Goal: Information Seeking & Learning: Find specific page/section

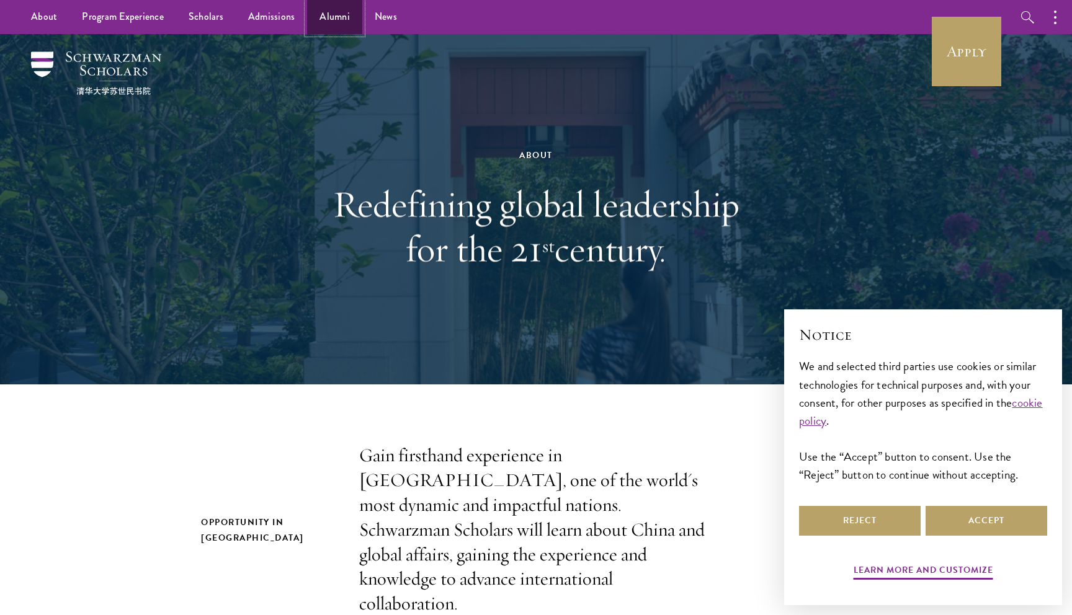
click at [334, 11] on link "Alumni" at bounding box center [334, 17] width 55 height 34
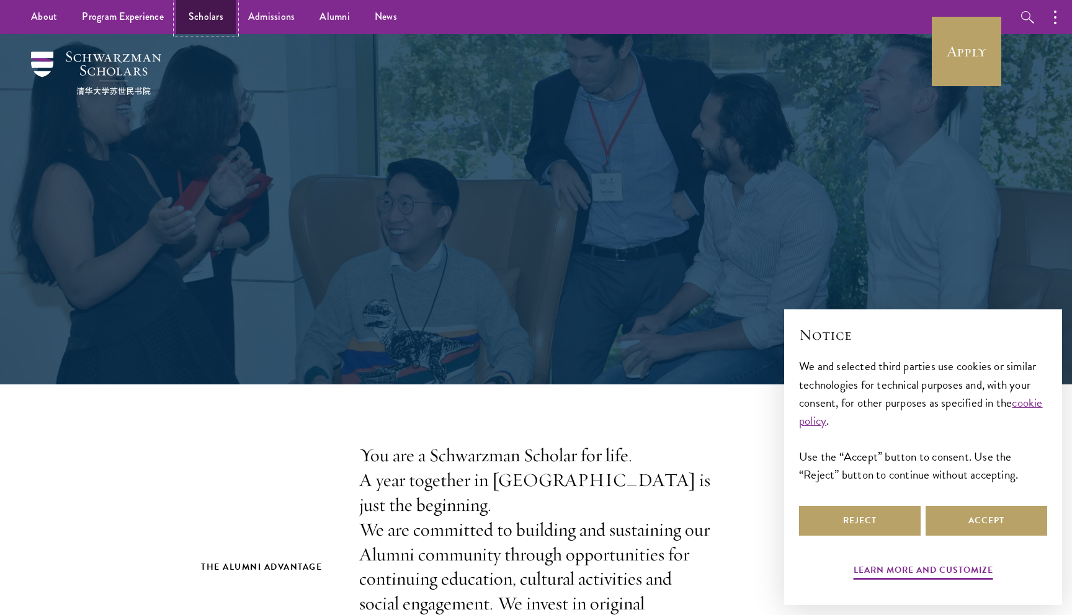
click at [200, 23] on link "Scholars" at bounding box center [206, 17] width 60 height 34
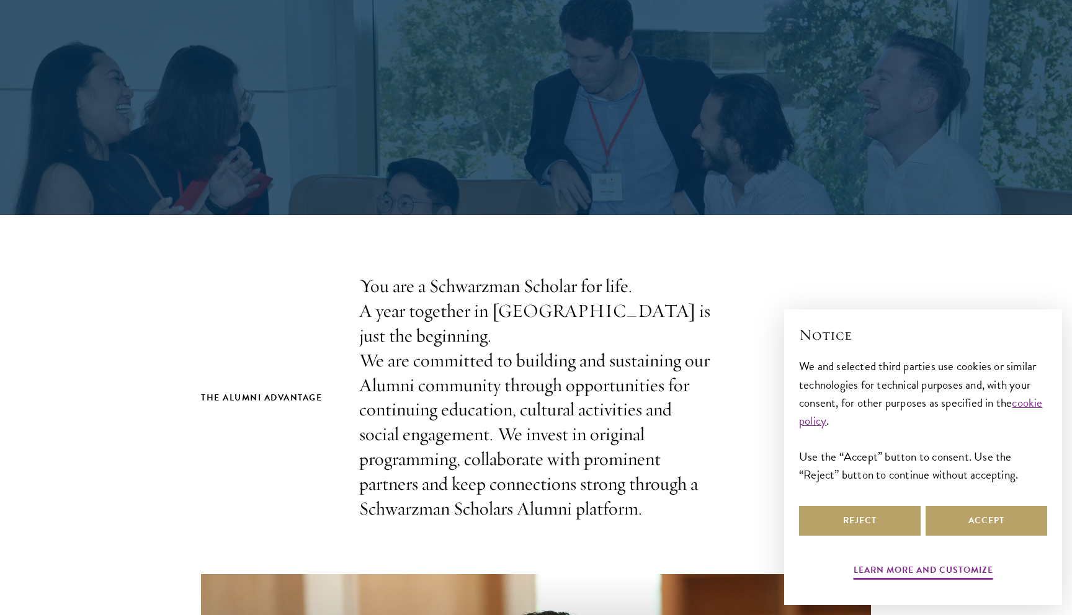
scroll to position [486, 0]
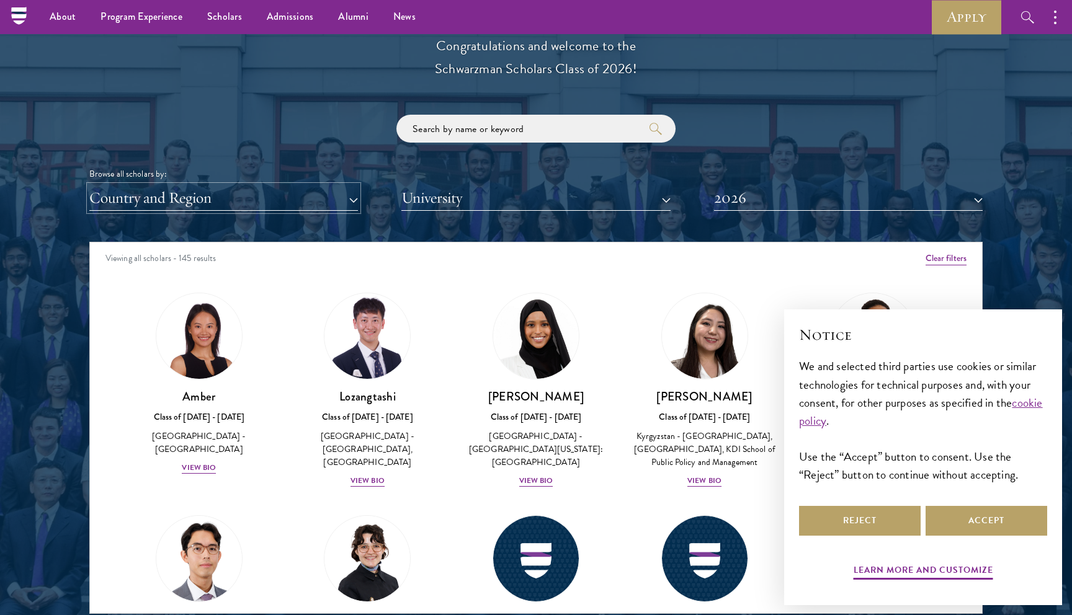
click at [306, 189] on button "Country and Region" at bounding box center [223, 197] width 269 height 25
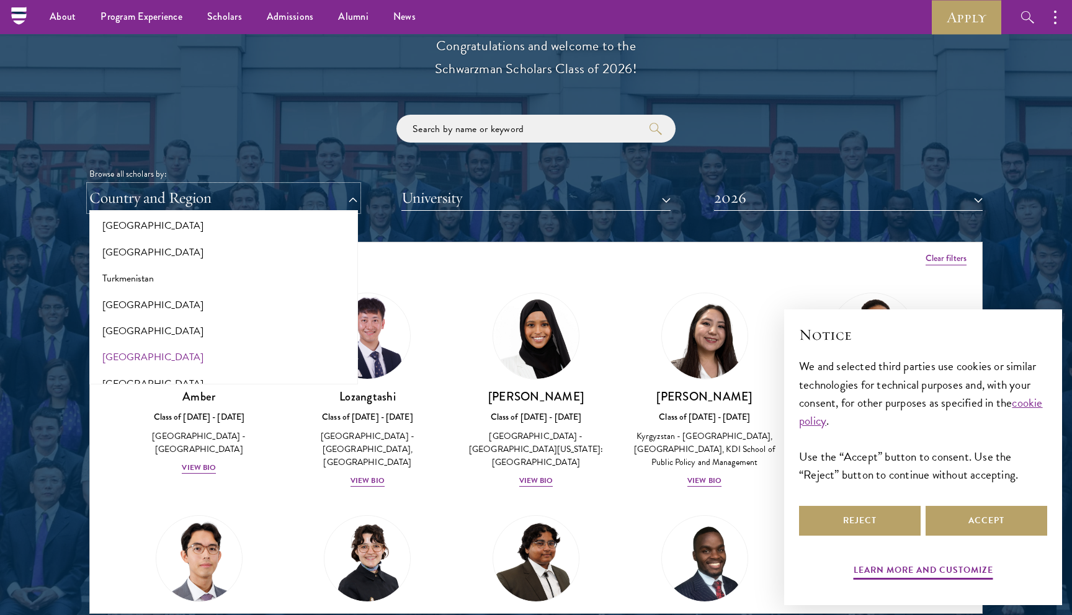
scroll to position [2475, 0]
click at [264, 358] on button "[GEOGRAPHIC_DATA]" at bounding box center [223, 362] width 261 height 26
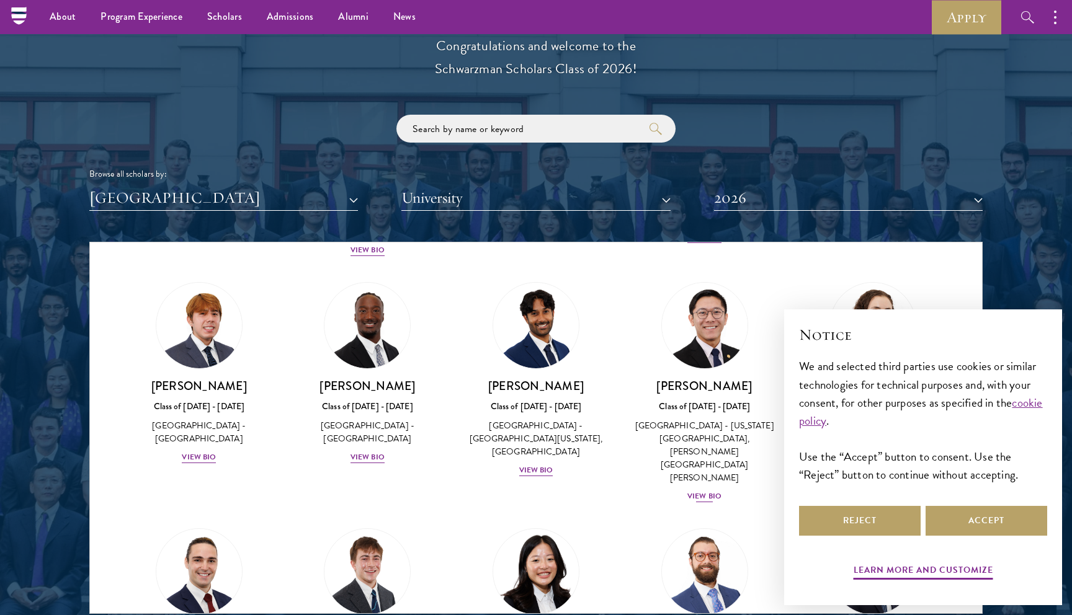
scroll to position [1631, 0]
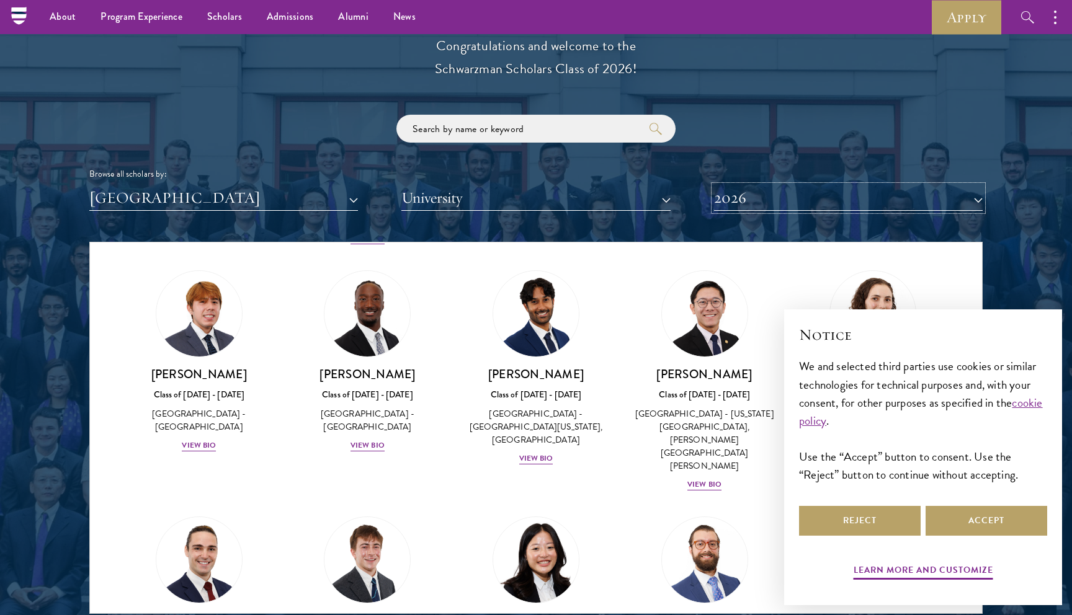
click at [811, 200] on button "2026" at bounding box center [848, 197] width 269 height 25
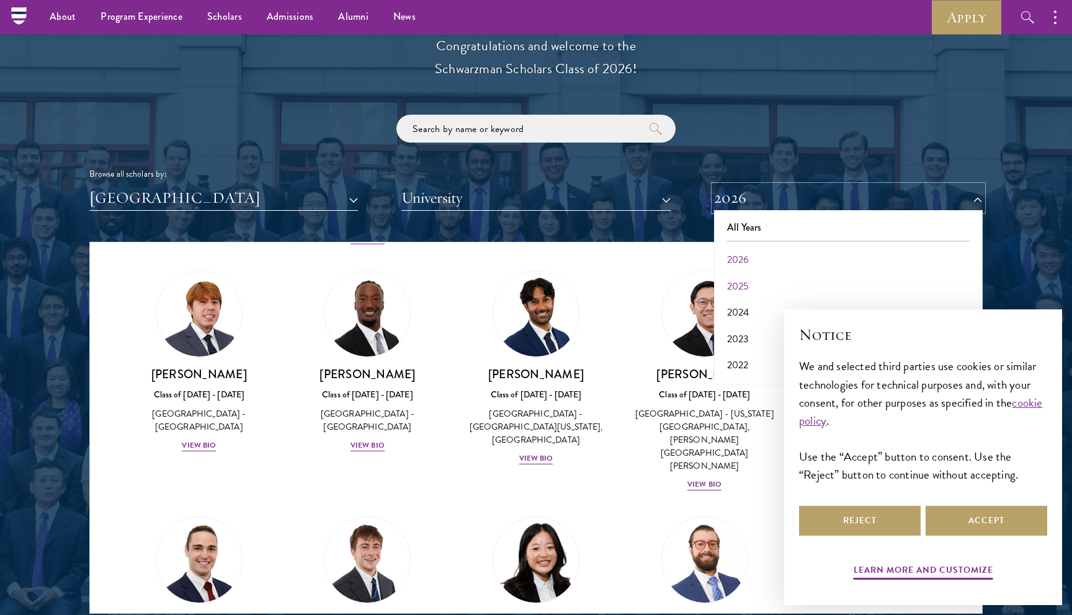
scroll to position [129, 0]
click at [746, 302] on button "2019" at bounding box center [848, 315] width 261 height 26
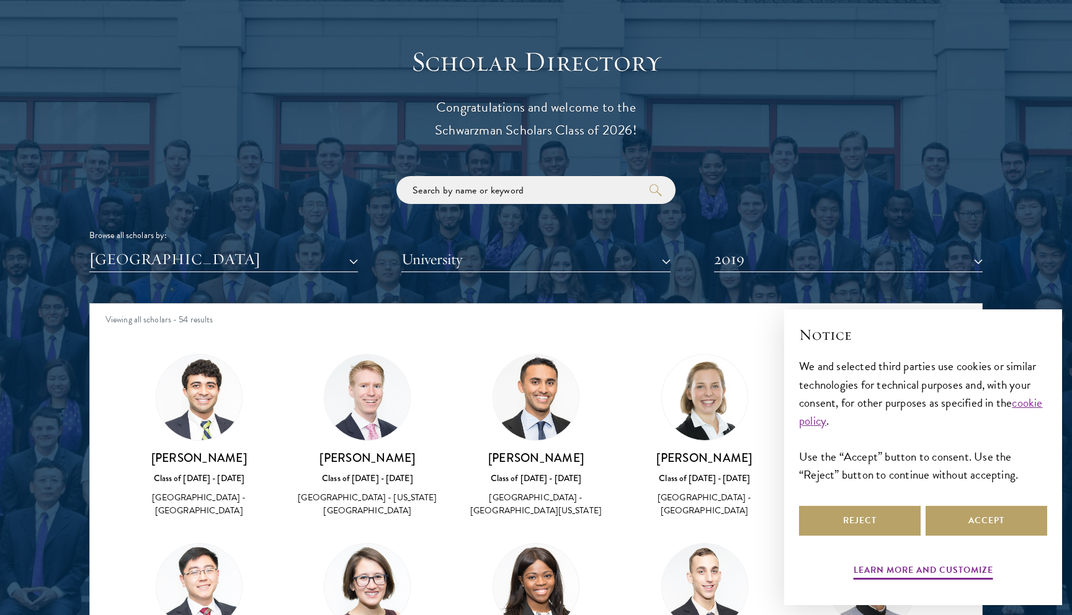
scroll to position [1391, 0]
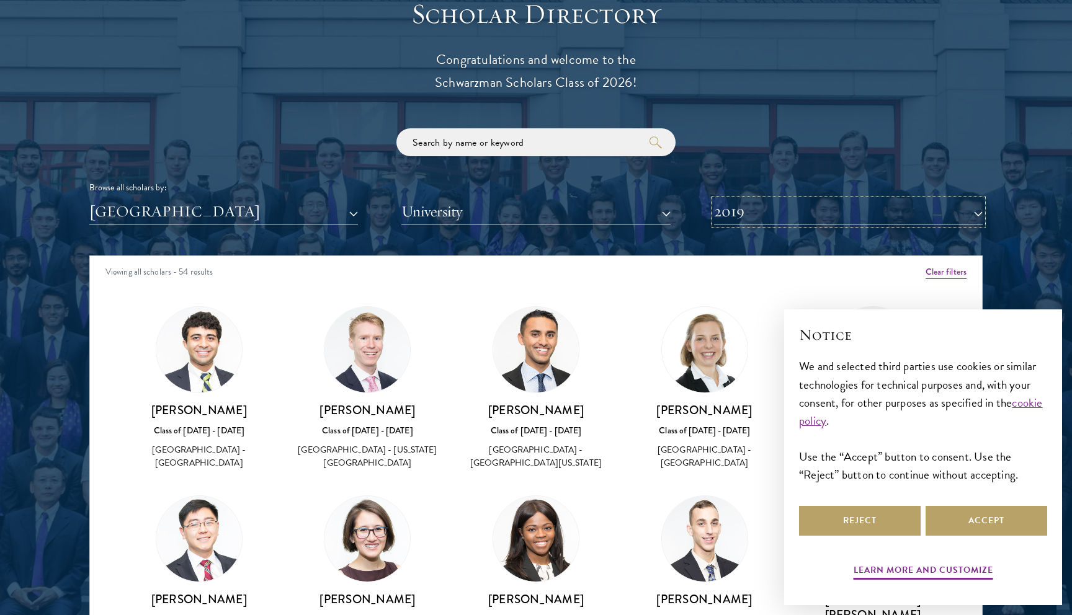
click at [842, 220] on button "2019" at bounding box center [848, 211] width 269 height 25
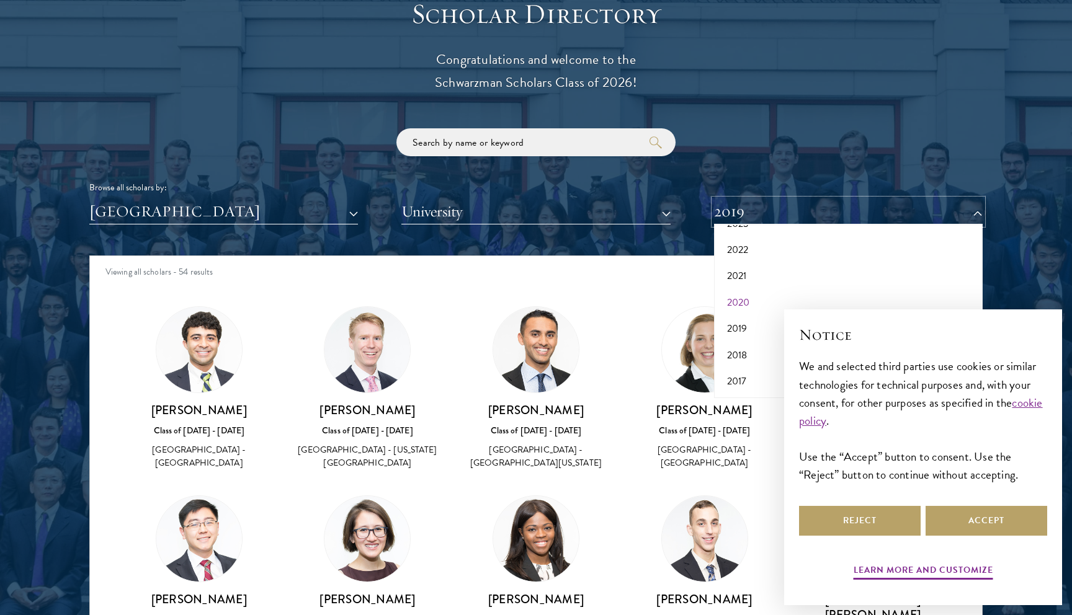
scroll to position [0, 0]
click at [808, 272] on button "2026" at bounding box center [848, 274] width 261 height 26
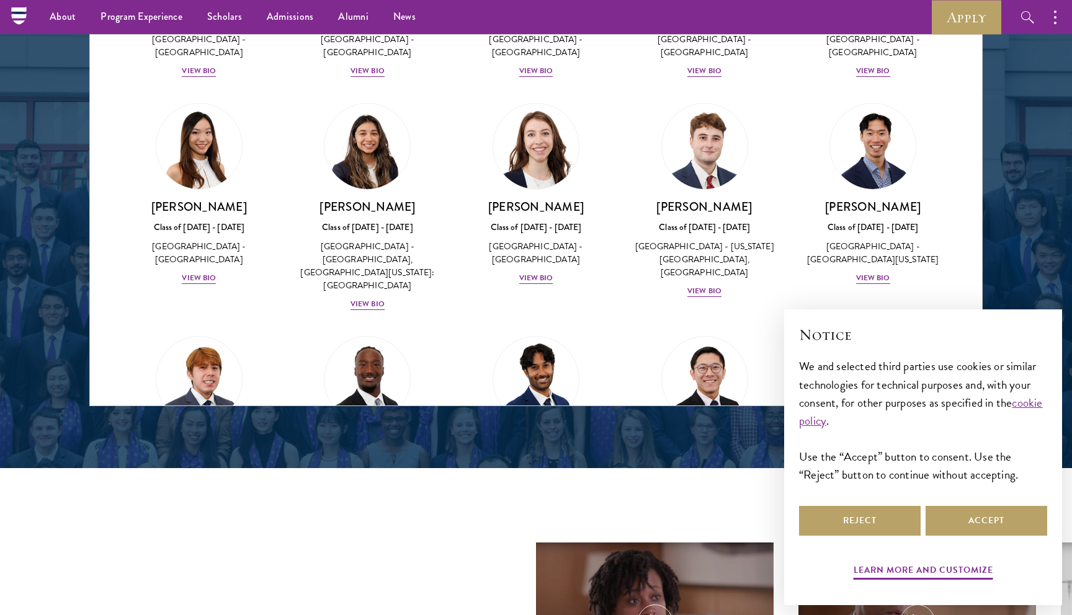
scroll to position [1358, 0]
